Goal: Task Accomplishment & Management: Complete application form

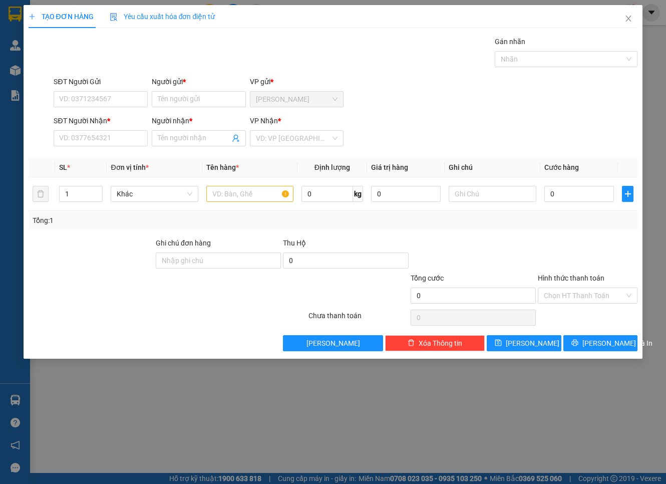
click at [140, 138] on input "SĐT Người Nhận *" at bounding box center [101, 138] width 94 height 16
click at [109, 151] on div "0903710751 - LINH" at bounding box center [101, 158] width 94 height 16
type input "0903710751"
type input "LINH"
type input "0903710751"
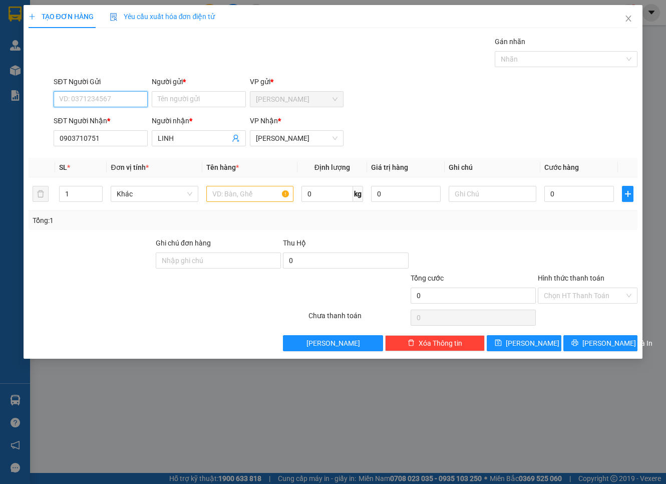
click at [132, 103] on input "SĐT Người Gửi" at bounding box center [101, 99] width 94 height 16
click at [113, 118] on div "0395711267 - PHI" at bounding box center [109, 119] width 99 height 11
type input "0395711267"
type input "PHI"
click at [246, 196] on input "text" at bounding box center [249, 194] width 87 height 16
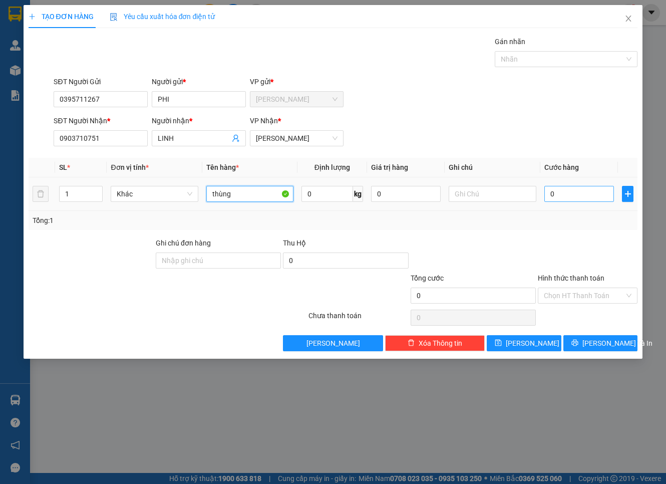
type input "thùng"
click at [567, 194] on input "0" at bounding box center [579, 194] width 70 height 16
type input "4"
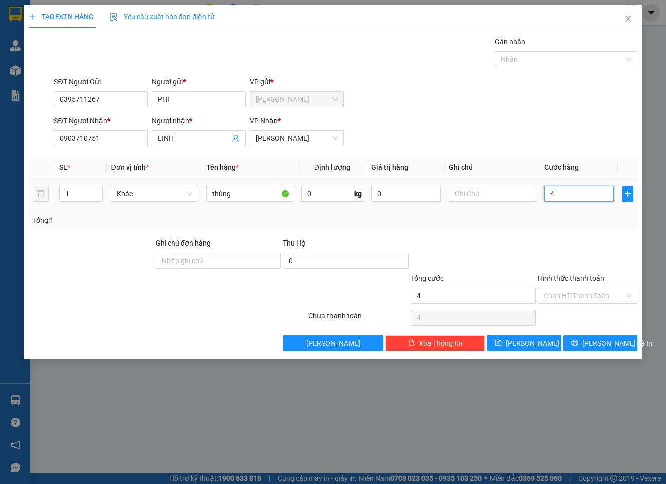
type input "40"
type input "40.000"
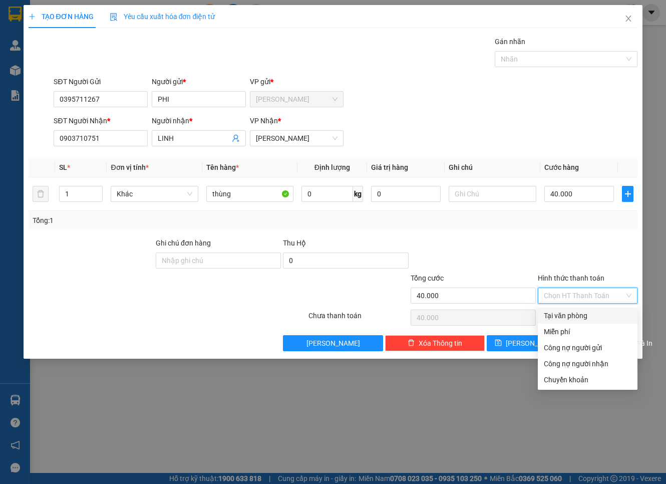
click at [585, 293] on input "Hình thức thanh toán" at bounding box center [584, 295] width 81 height 15
click at [572, 314] on div "Tại văn phòng" at bounding box center [588, 315] width 88 height 11
type input "0"
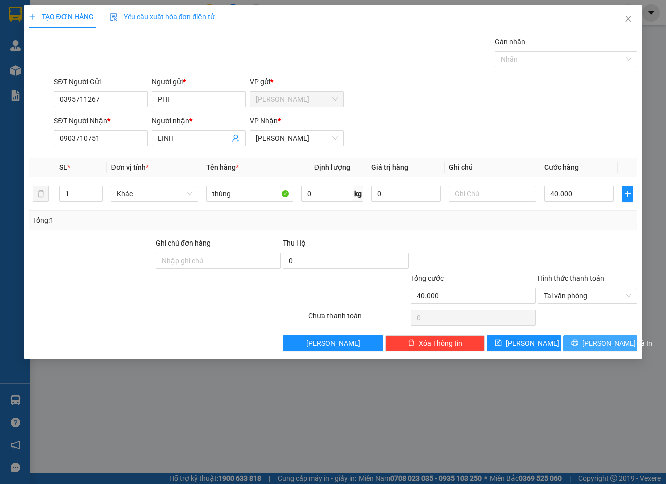
click at [578, 342] on icon "printer" at bounding box center [574, 342] width 7 height 7
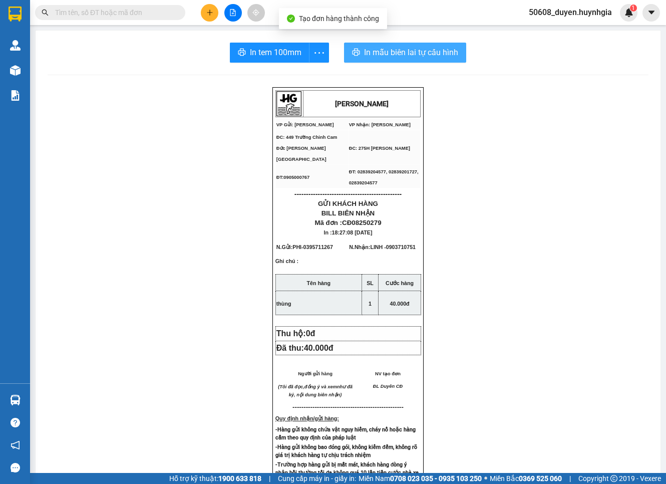
click at [368, 45] on button "In mẫu biên lai tự cấu hình" at bounding box center [405, 53] width 122 height 20
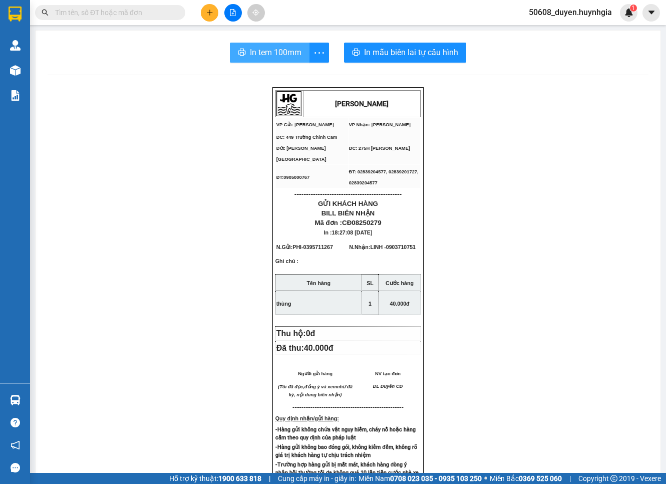
click at [239, 59] on button "In tem 100mm" at bounding box center [270, 53] width 80 height 20
